Goal: Information Seeking & Learning: Learn about a topic

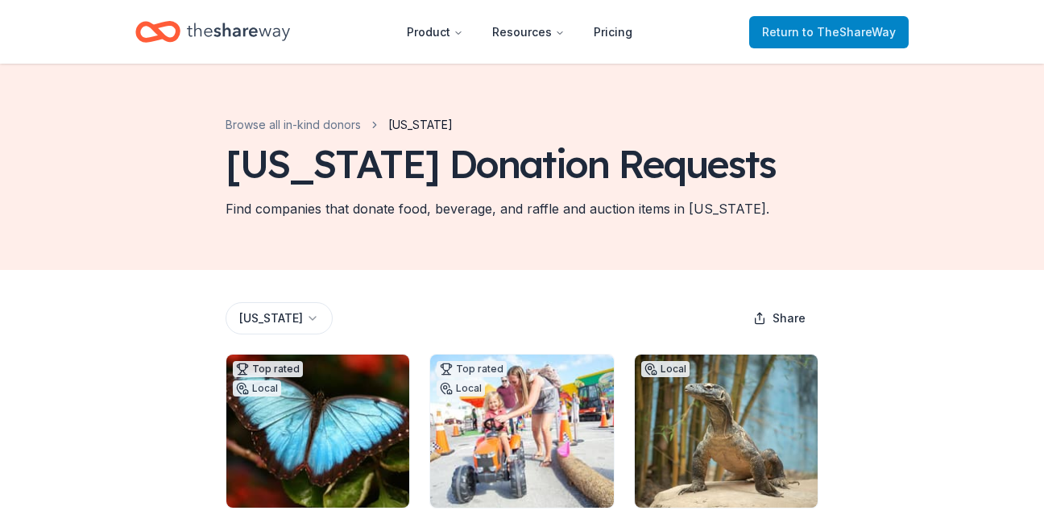
click at [811, 31] on span "to TheShareWay" at bounding box center [849, 32] width 93 height 14
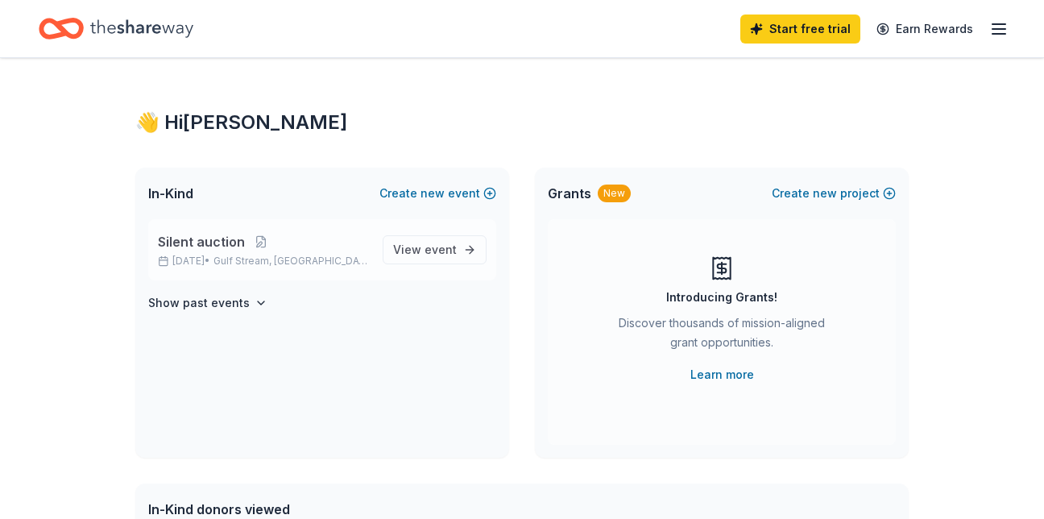
click at [218, 239] on span "Silent auction" at bounding box center [201, 241] width 87 height 19
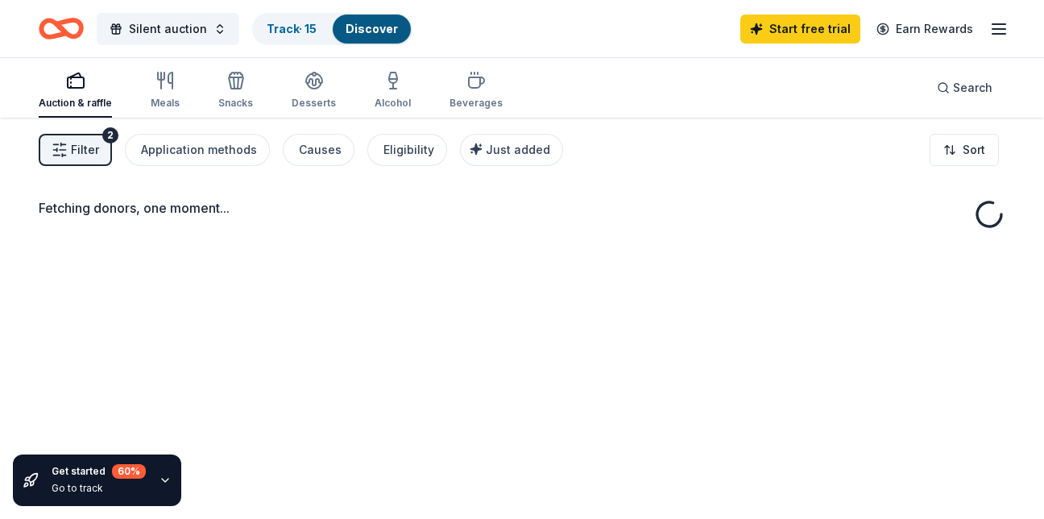
click at [218, 239] on div "Fetching donors, one moment..." at bounding box center [522, 377] width 1044 height 519
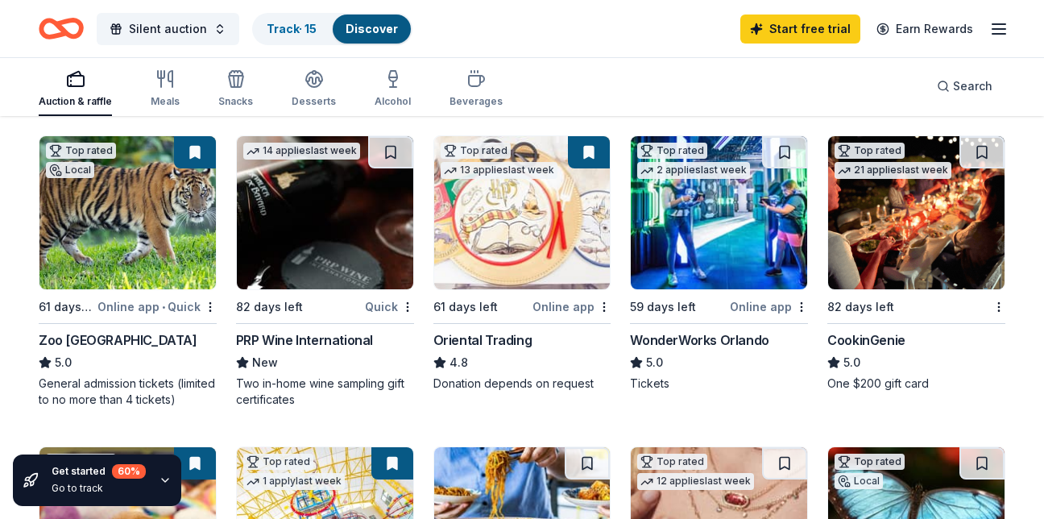
scroll to position [172, 0]
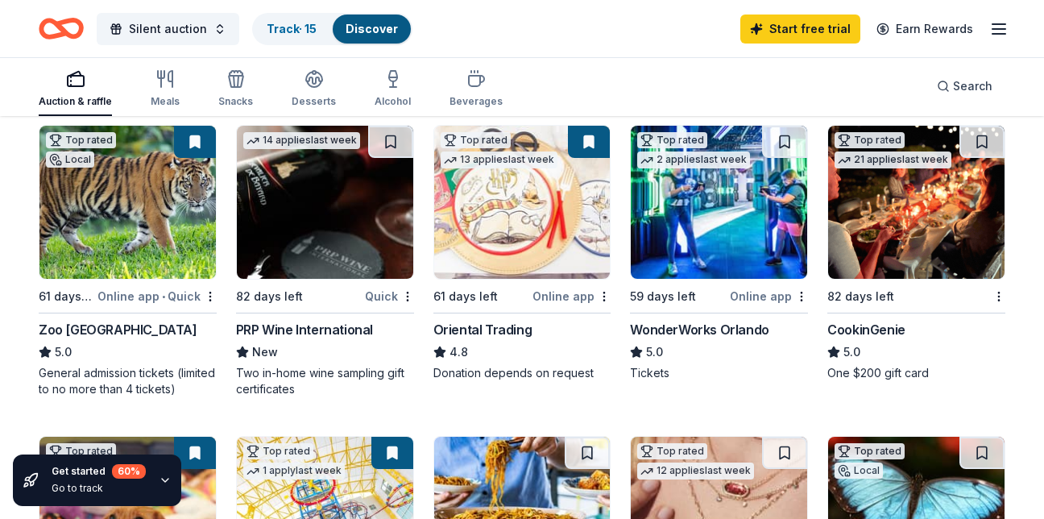
click at [147, 77] on div "Auction & raffle Meals Snacks Desserts Alcohol Beverages" at bounding box center [271, 89] width 464 height 53
click at [161, 85] on icon "button" at bounding box center [165, 78] width 19 height 19
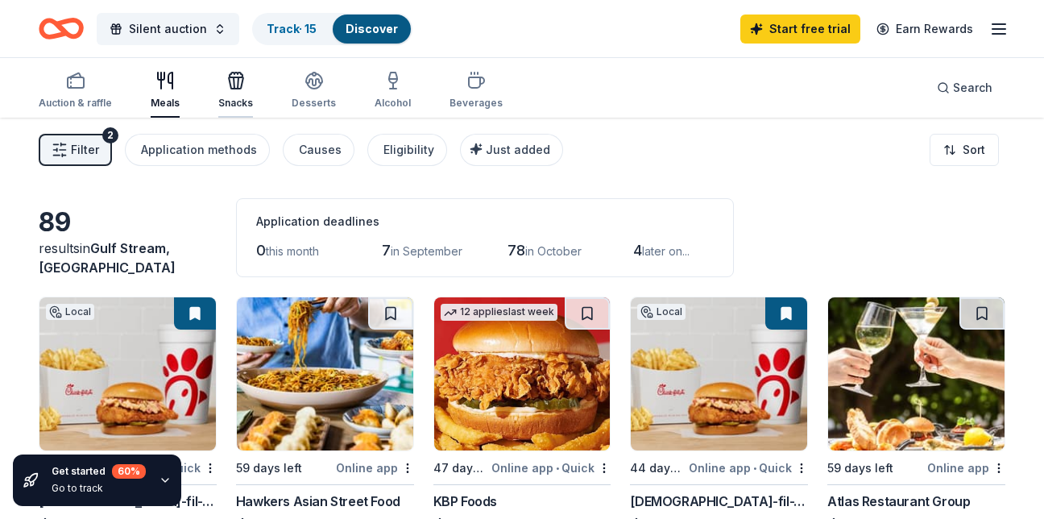
click at [225, 102] on div "Snacks" at bounding box center [235, 103] width 35 height 13
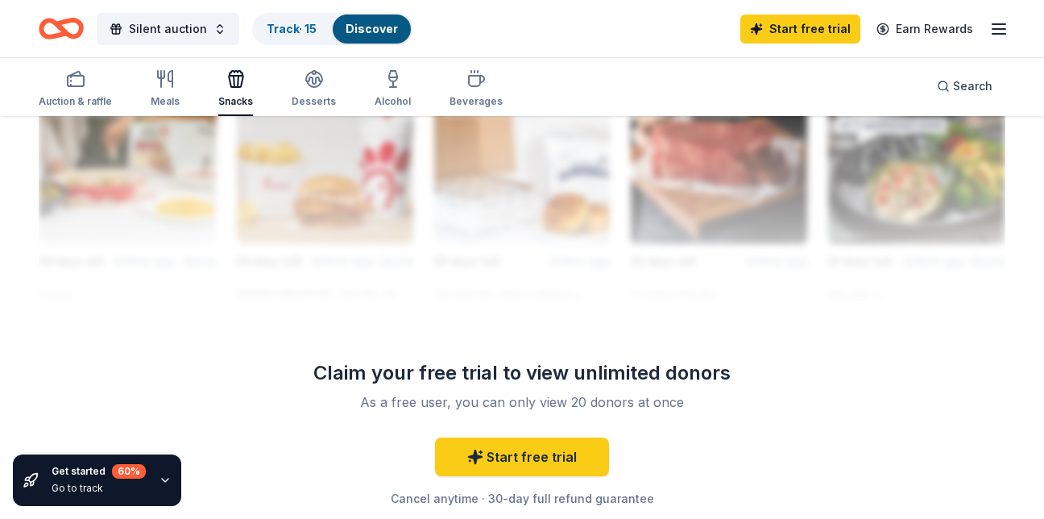
scroll to position [1488, 0]
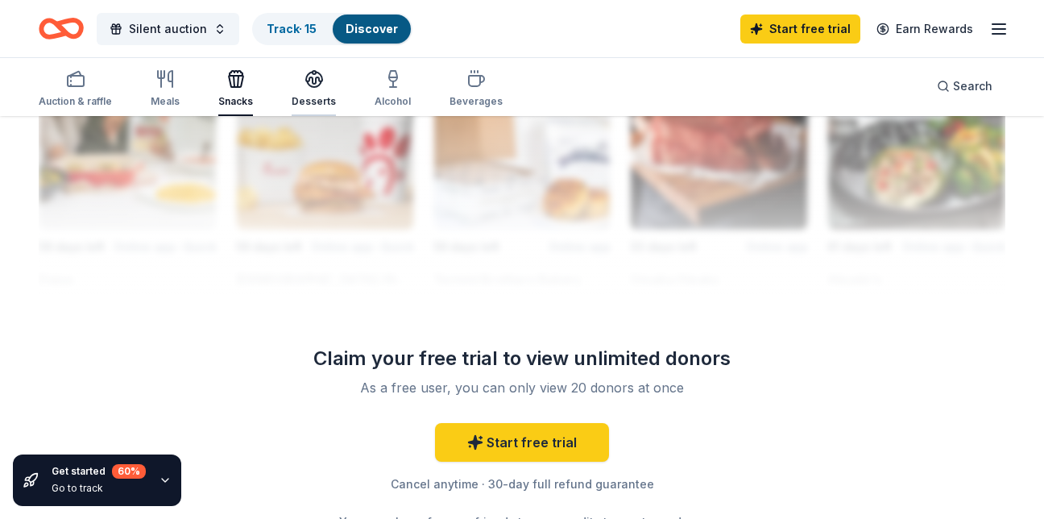
click at [312, 87] on icon "button" at bounding box center [314, 84] width 15 height 6
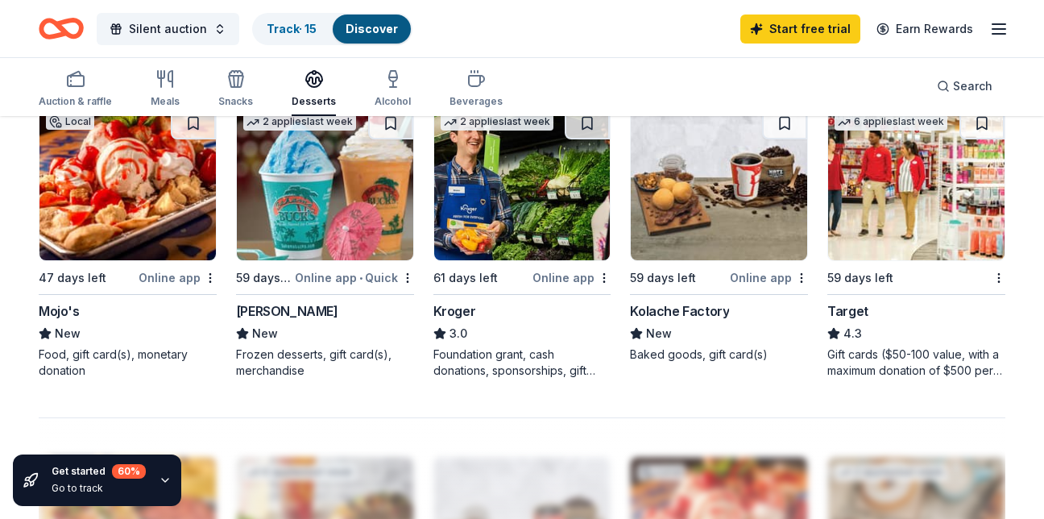
scroll to position [1104, 0]
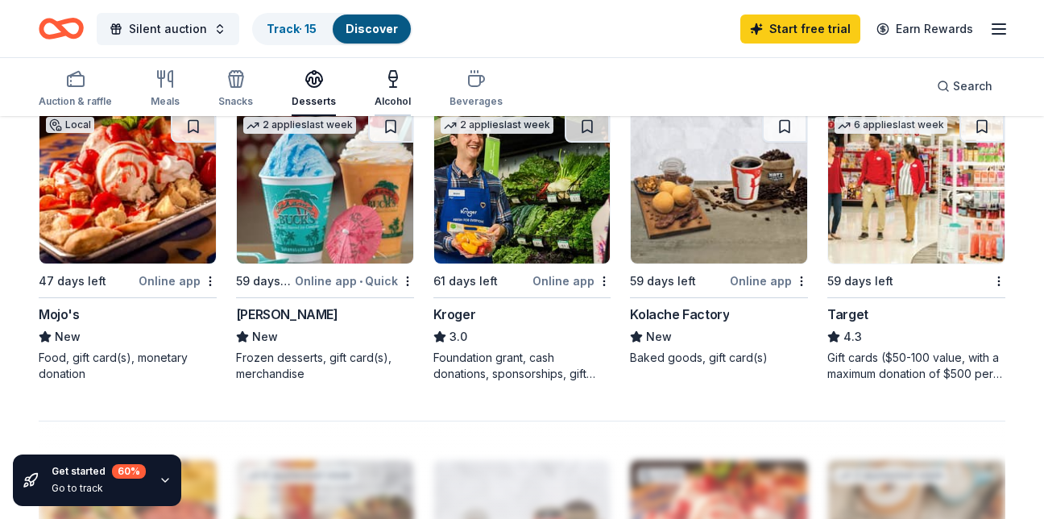
click at [390, 90] on div "Alcohol" at bounding box center [393, 88] width 36 height 39
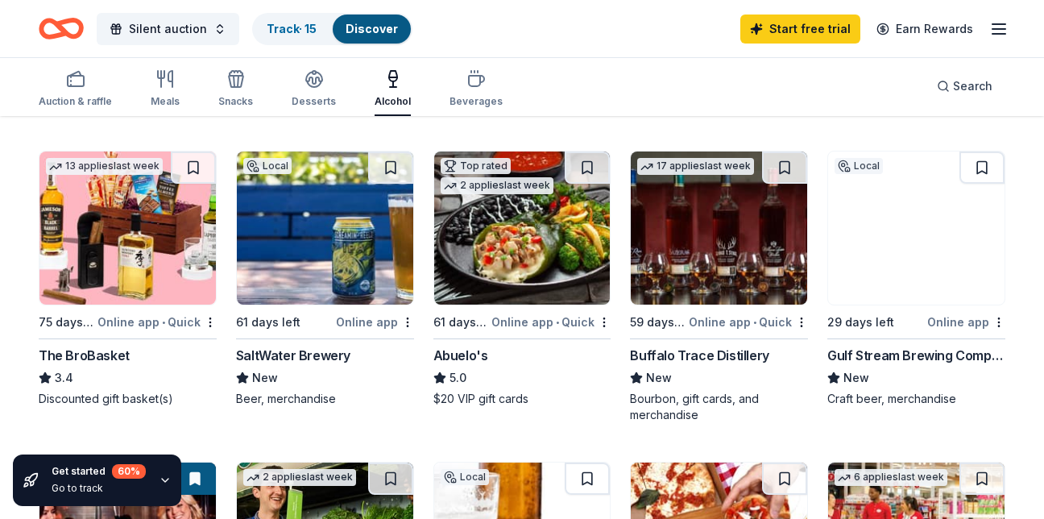
scroll to position [465, 0]
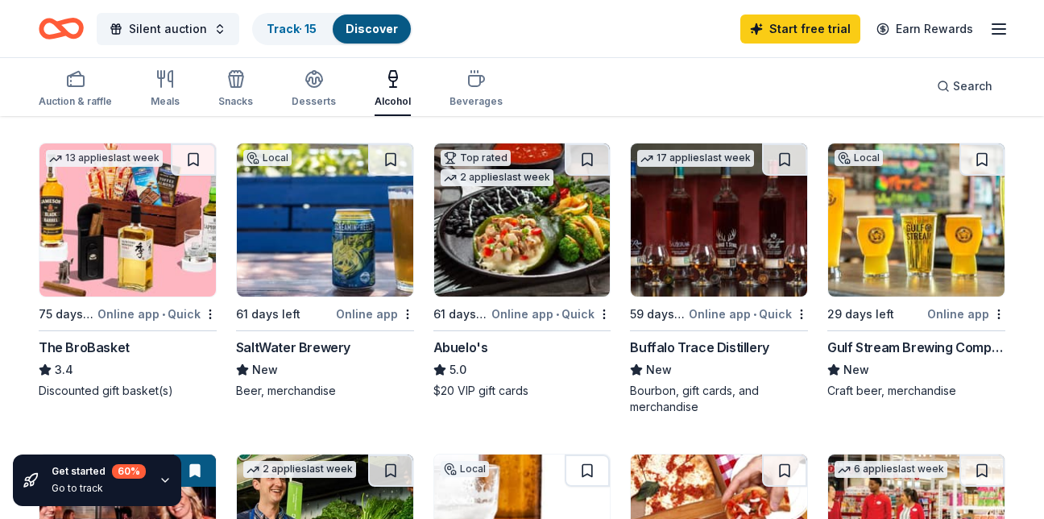
click at [712, 222] on img at bounding box center [719, 219] width 176 height 153
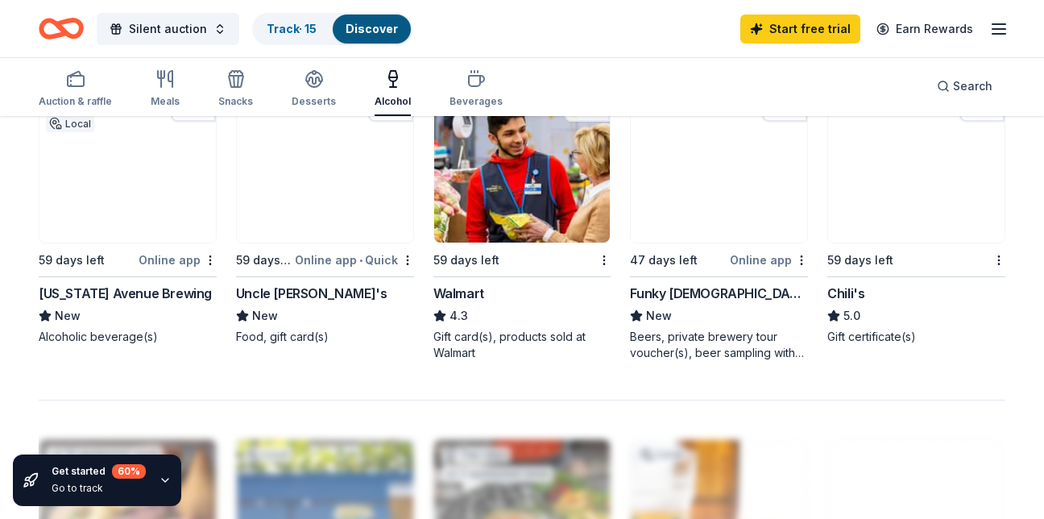
scroll to position [1160, 0]
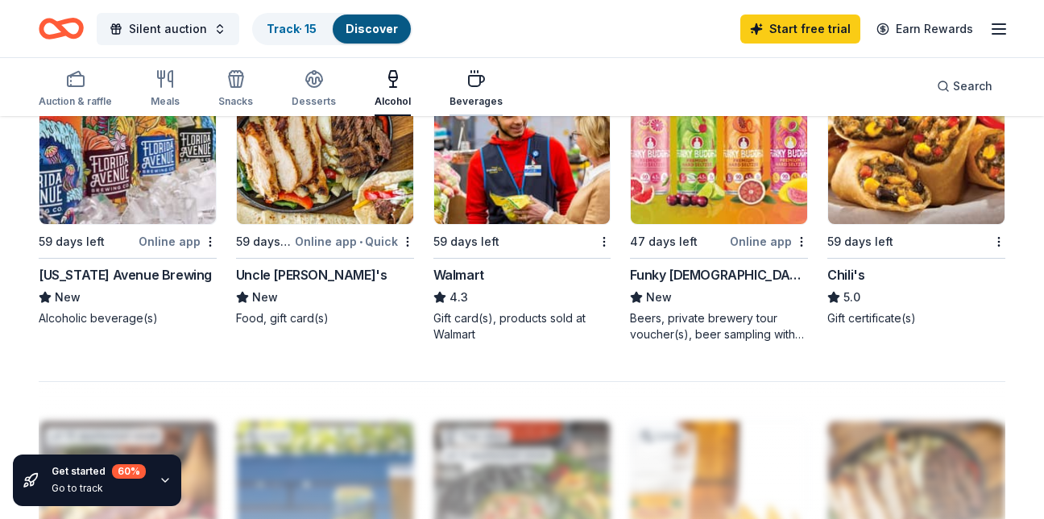
click at [469, 76] on icon "button" at bounding box center [476, 81] width 15 height 10
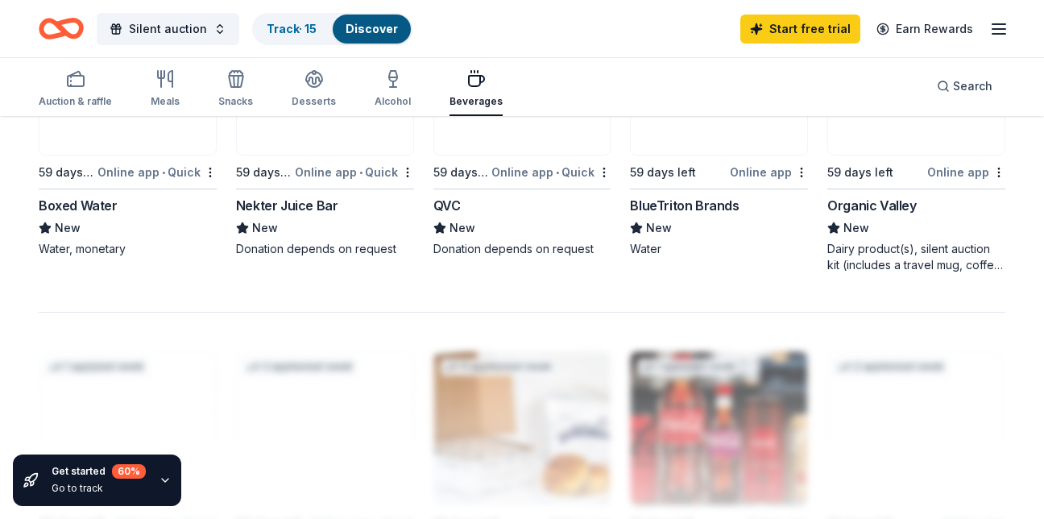
scroll to position [1222, 0]
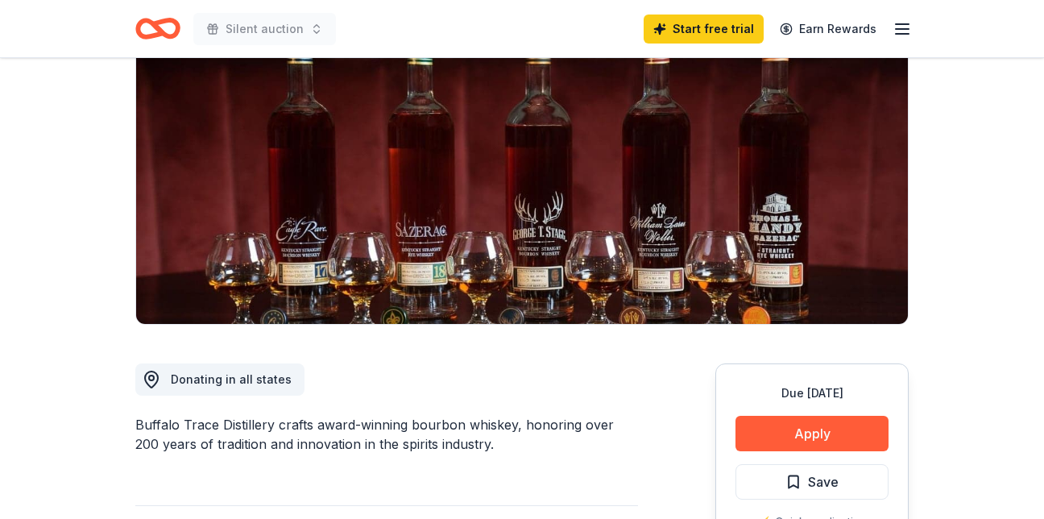
scroll to position [49, 0]
